Goal: Book appointment/travel/reservation

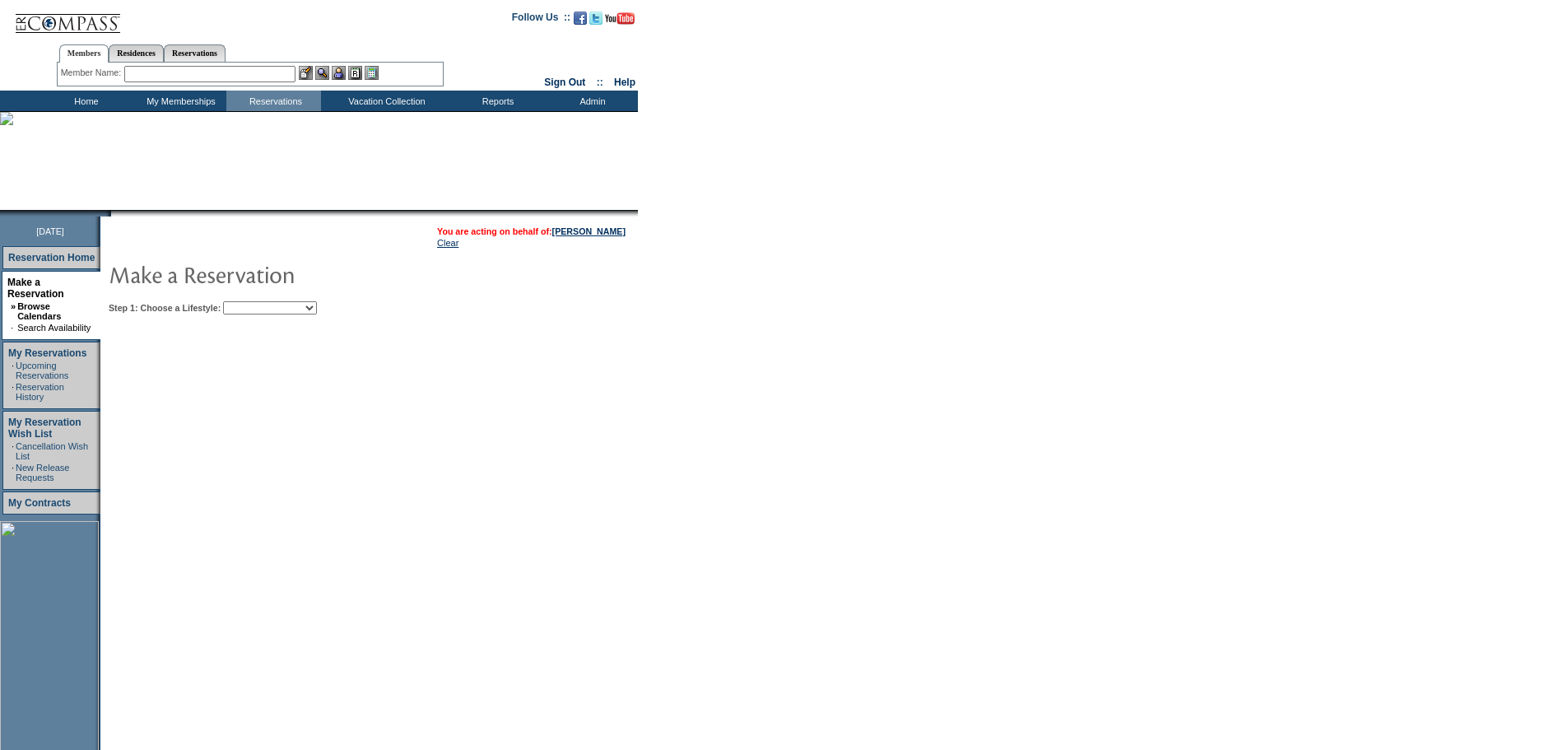
click at [317, 310] on select "Beach Leisure Metropolitan Mountain OIAL for Adventure OIAL for Couples OIAL fo…" at bounding box center [269, 308] width 94 height 13
select select "Mountain"
click at [251, 303] on select "Beach Leisure Metropolitan Mountain OIAL for Adventure OIAL for Couples OIAL fo…" at bounding box center [269, 308] width 94 height 13
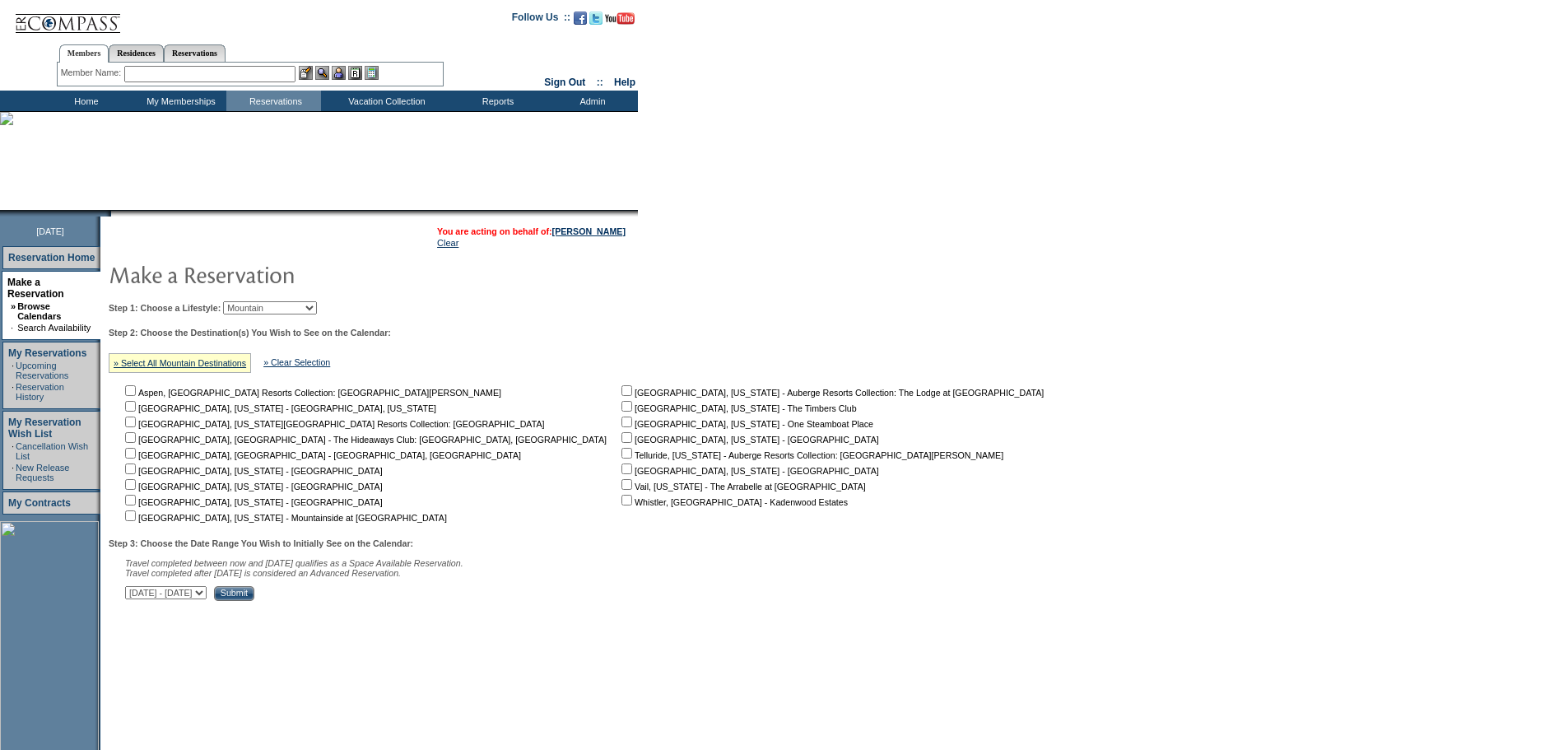
click at [622, 426] on input "checkbox" at bounding box center [627, 422] width 11 height 11
checkbox input "true"
click at [207, 600] on select "[DATE] - [DATE] [DATE] - [DATE] [DATE] - [DATE] [DATE] - [DATE] [DATE] - [DATE]…" at bounding box center [167, 593] width 82 height 13
click at [255, 601] on input "Submit" at bounding box center [234, 593] width 40 height 15
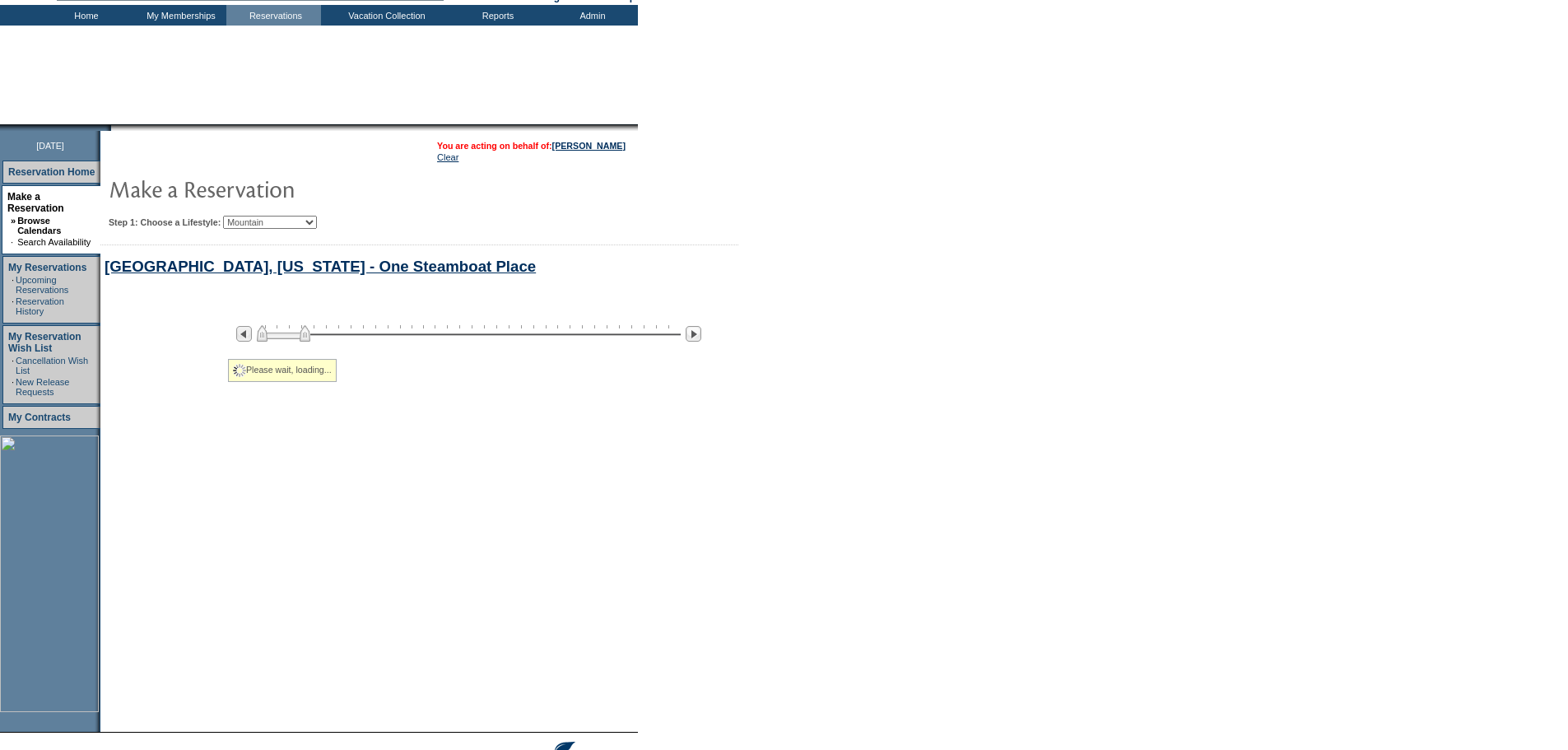
select select "Mountain"
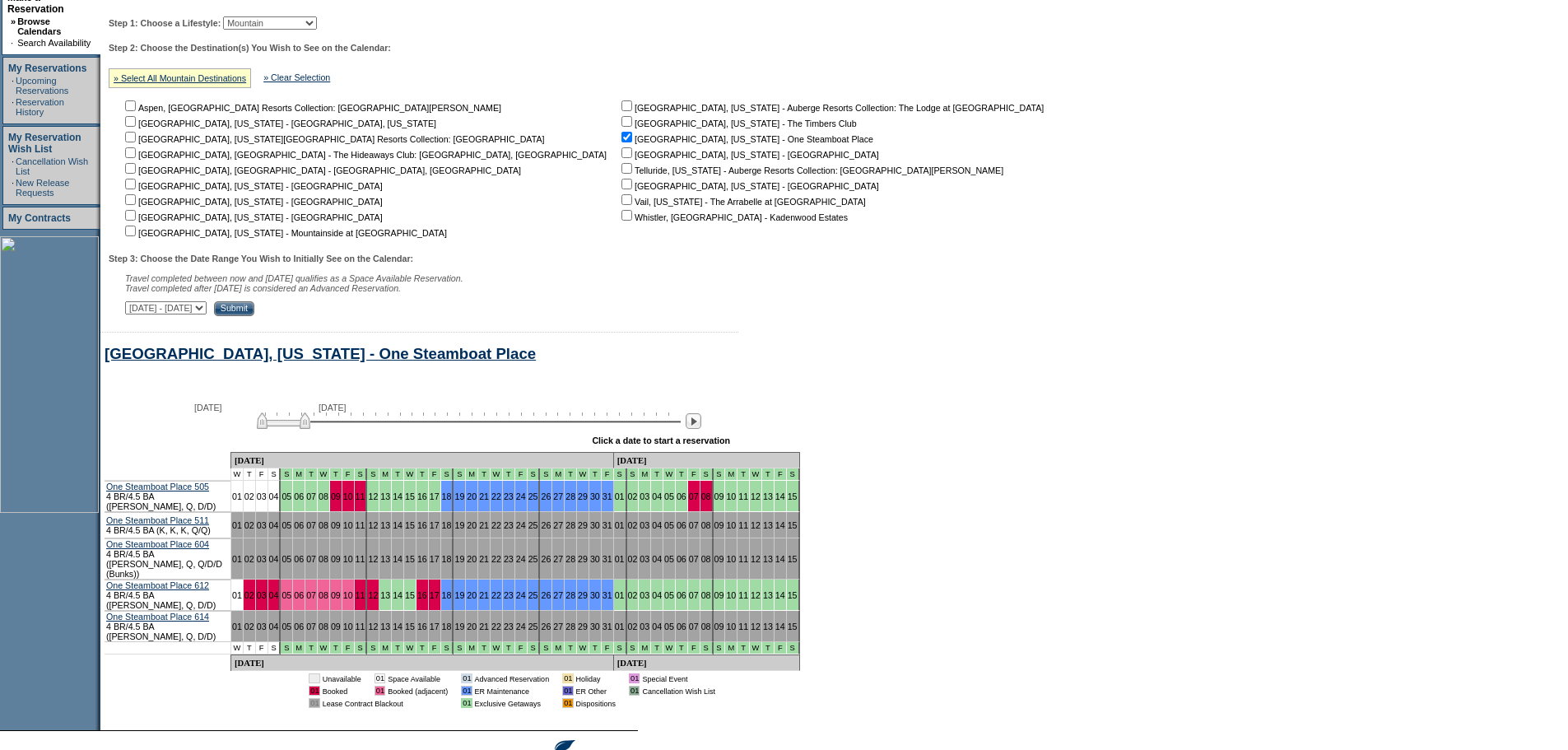
scroll to position [363, 0]
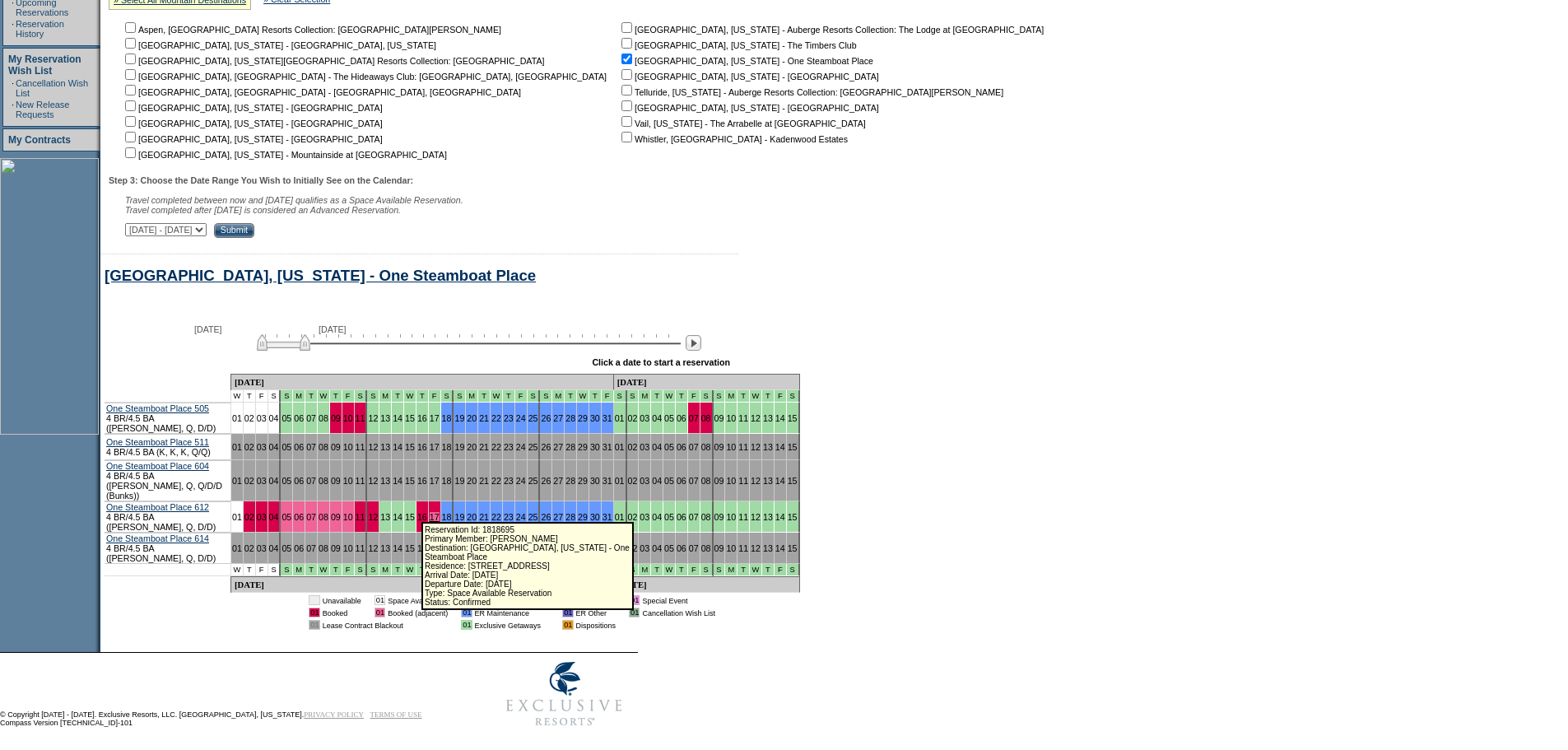
click at [430, 512] on link "17" at bounding box center [434, 517] width 10 height 10
